Goal: Task Accomplishment & Management: Use online tool/utility

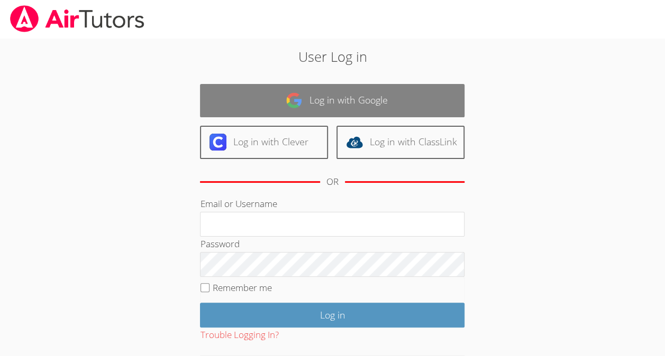
click at [291, 107] on img at bounding box center [294, 100] width 17 height 17
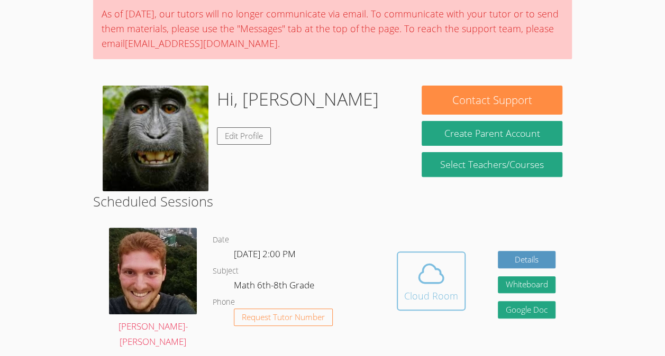
scroll to position [89, 0]
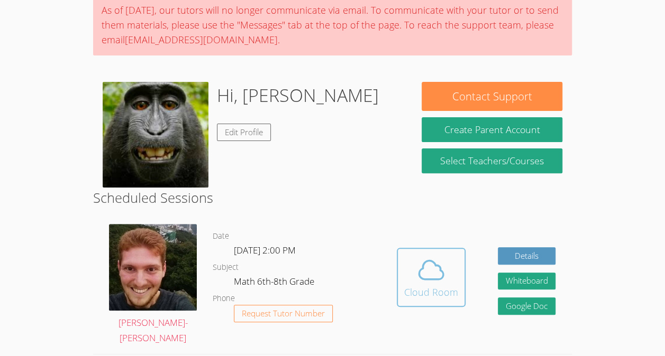
click at [439, 271] on icon at bounding box center [431, 270] width 24 height 19
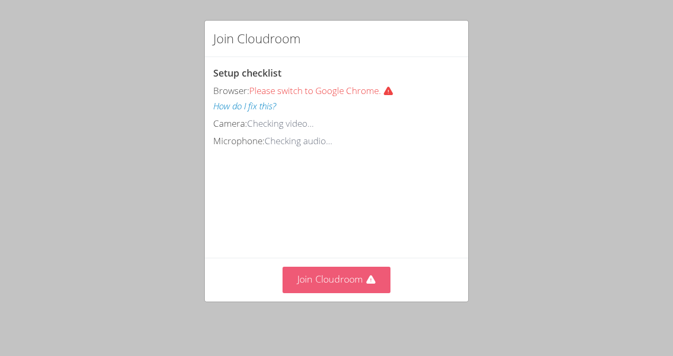
click at [376, 275] on button "Join Cloudroom" at bounding box center [336, 280] width 108 height 26
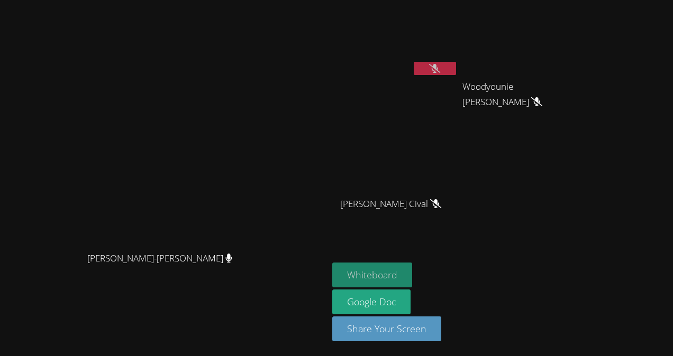
click at [412, 272] on button "Whiteboard" at bounding box center [372, 275] width 80 height 25
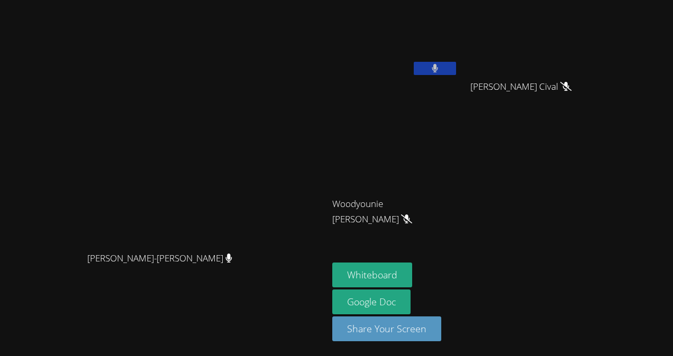
click at [456, 75] on div at bounding box center [435, 70] width 42 height 16
click at [438, 72] on icon at bounding box center [434, 68] width 7 height 9
click at [457, 27] on video at bounding box center [395, 39] width 126 height 71
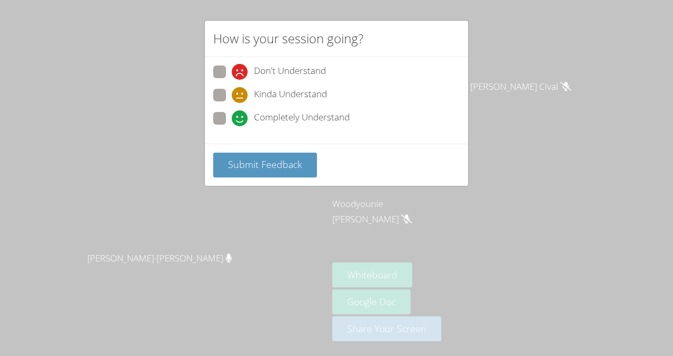
click at [308, 115] on span "Completely Understand" at bounding box center [302, 119] width 96 height 16
click at [241, 115] on input "Completely Understand" at bounding box center [236, 116] width 9 height 9
radio input "true"
click at [293, 165] on span "Submit Feedback" at bounding box center [265, 164] width 74 height 13
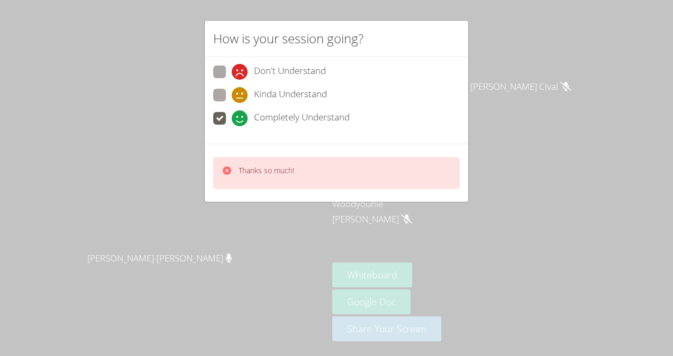
click at [421, 170] on div "Thanks so much!" at bounding box center [336, 173] width 246 height 32
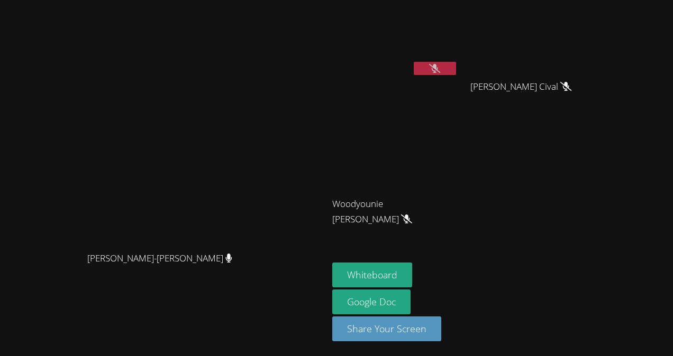
click at [419, 176] on video at bounding box center [395, 157] width 126 height 71
click at [456, 66] on button at bounding box center [435, 68] width 42 height 13
